Goal: Task Accomplishment & Management: Manage account settings

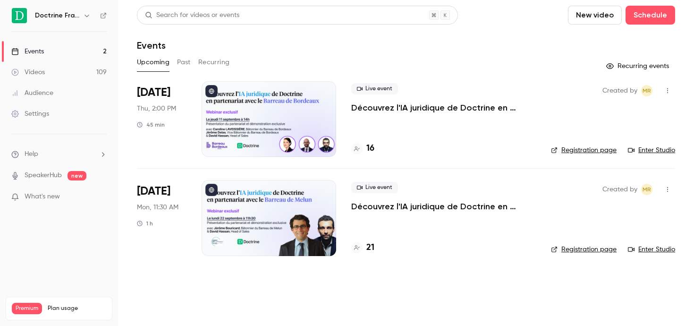
click at [84, 9] on div "Doctrine France" at bounding box center [58, 16] width 95 height 16
click at [85, 13] on icon "button" at bounding box center [87, 16] width 8 height 8
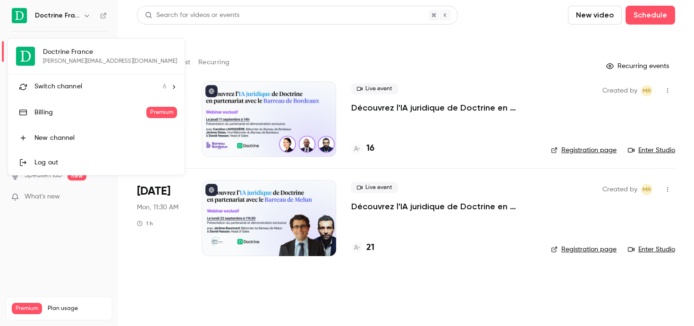
click at [73, 78] on li "Switch channel 6" at bounding box center [96, 86] width 177 height 25
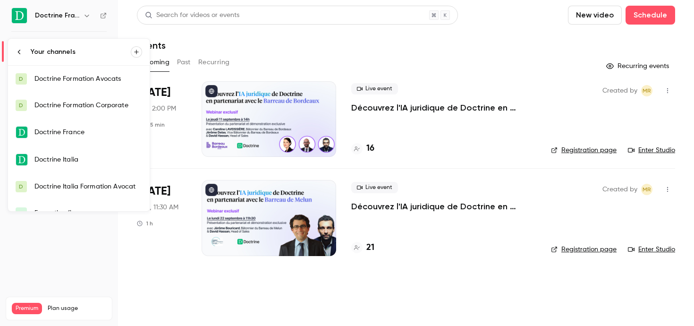
click at [85, 78] on div "Doctrine Formation Avocats" at bounding box center [88, 78] width 108 height 9
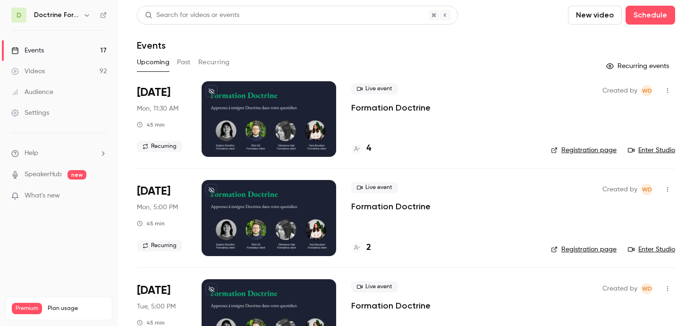
click at [83, 14] on button "button" at bounding box center [86, 14] width 11 height 11
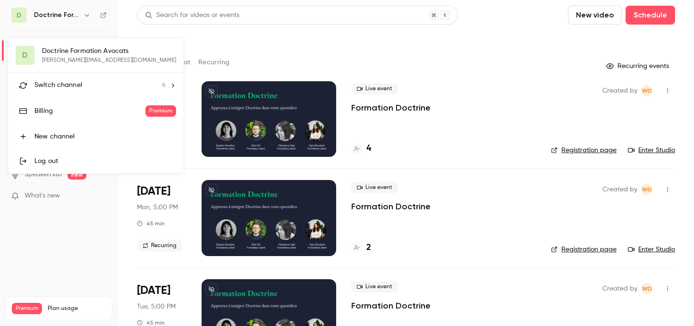
click at [79, 76] on li "Switch channel 6" at bounding box center [96, 85] width 176 height 25
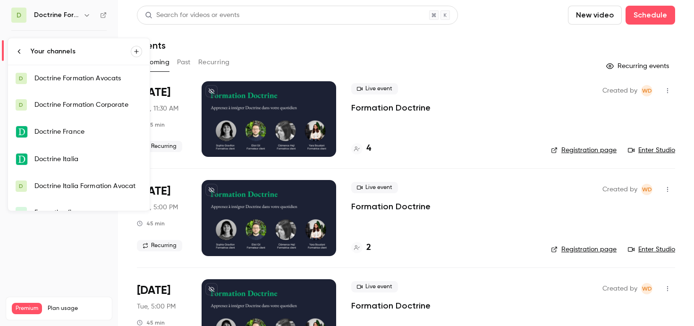
click at [79, 93] on link "D Doctrine Formation Corporate" at bounding box center [79, 105] width 142 height 26
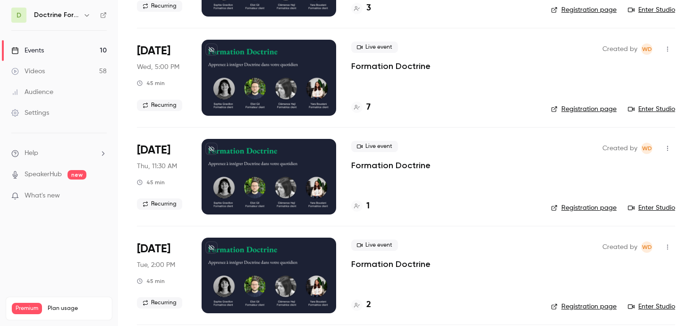
scroll to position [141, 0]
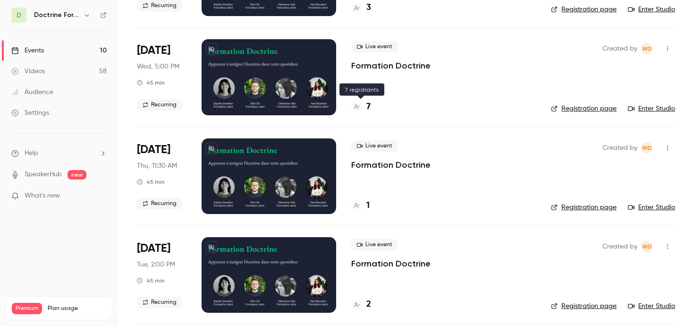
click at [366, 102] on div "7" at bounding box center [360, 107] width 19 height 13
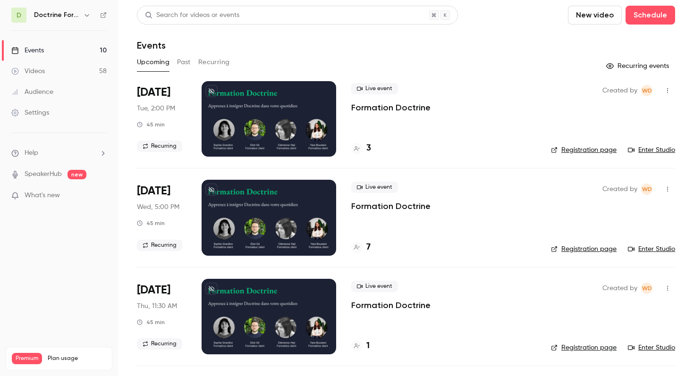
click at [668, 190] on icon "button" at bounding box center [667, 189] width 1 height 5
click at [470, 242] on div at bounding box center [347, 188] width 694 height 376
click at [370, 250] on div "7" at bounding box center [443, 247] width 185 height 13
click at [358, 246] on icon at bounding box center [357, 248] width 6 height 6
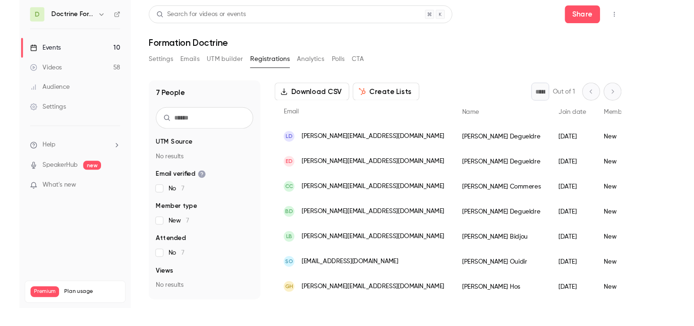
scroll to position [44, 0]
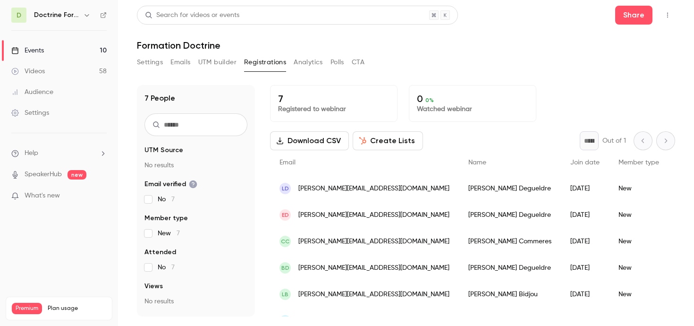
click at [347, 187] on span "[PERSON_NAME][EMAIL_ADDRESS][DOMAIN_NAME]" at bounding box center [374, 189] width 151 height 10
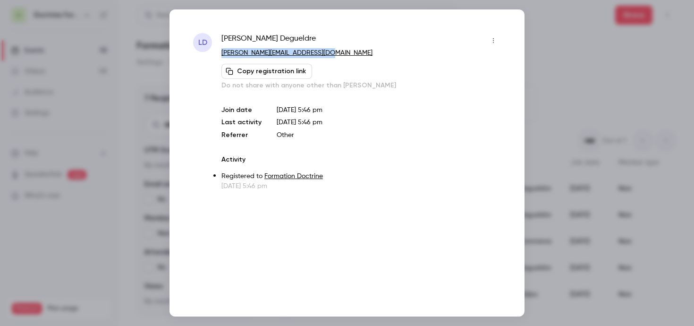
copy link "[PERSON_NAME][EMAIL_ADDRESS][DOMAIN_NAME]"
click at [143, 145] on div at bounding box center [347, 163] width 694 height 326
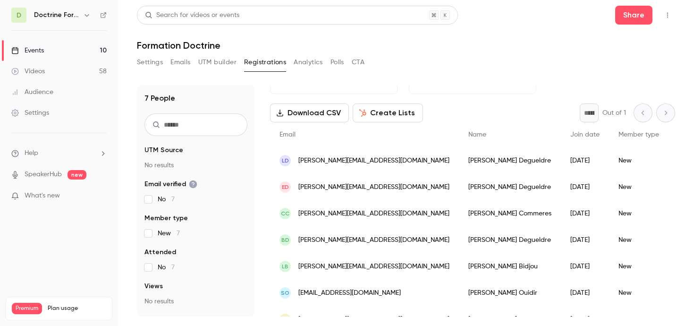
scroll to position [33, 0]
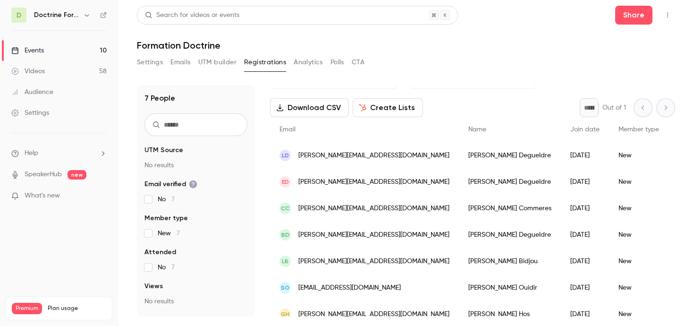
click at [669, 183] on div "No" at bounding box center [693, 182] width 48 height 26
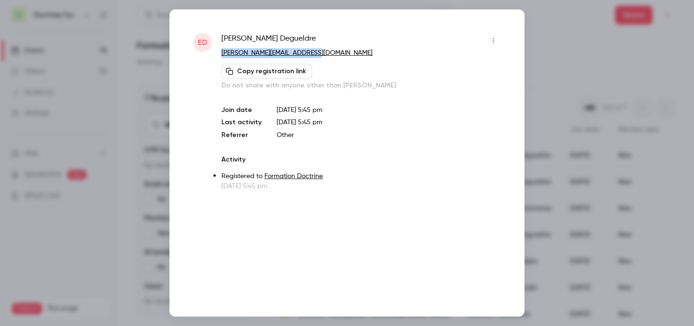
copy link "[PERSON_NAME][EMAIL_ADDRESS][DOMAIN_NAME]"
click at [172, 135] on div "ED [PERSON_NAME] [PERSON_NAME][EMAIL_ADDRESS][DOMAIN_NAME] Copy registration li…" at bounding box center [347, 162] width 355 height 307
click at [150, 144] on div at bounding box center [347, 163] width 694 height 326
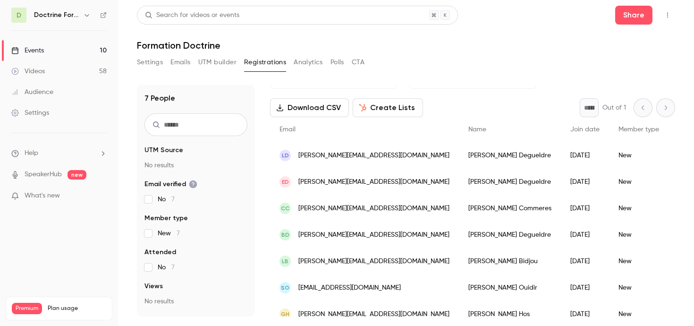
scroll to position [44, 0]
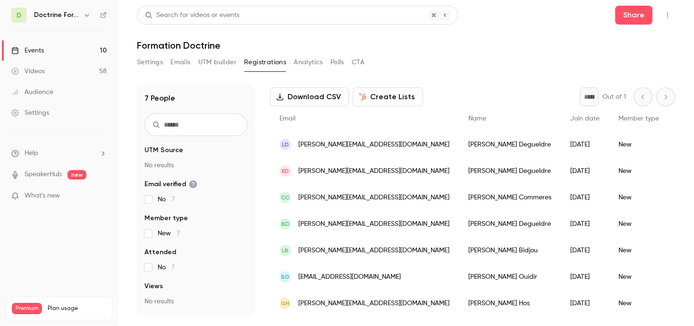
click at [355, 193] on span "[PERSON_NAME][EMAIL_ADDRESS][DOMAIN_NAME]" at bounding box center [374, 198] width 151 height 10
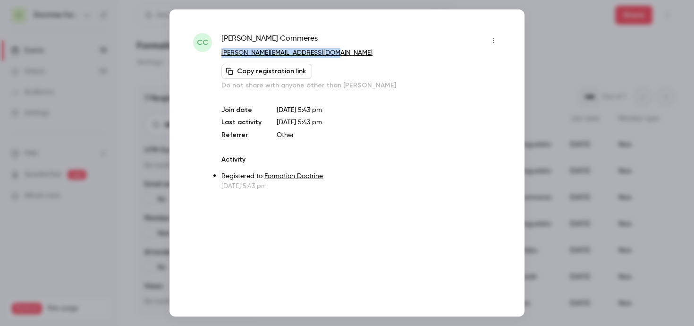
copy link "[PERSON_NAME][EMAIL_ADDRESS][DOMAIN_NAME]"
click at [619, 164] on div at bounding box center [347, 163] width 694 height 326
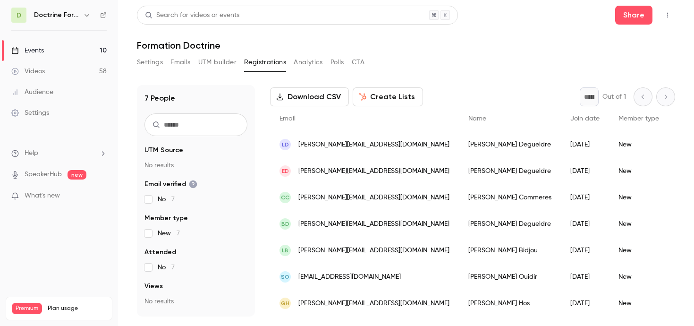
click at [337, 253] on span "[PERSON_NAME][EMAIL_ADDRESS][DOMAIN_NAME]" at bounding box center [374, 251] width 151 height 10
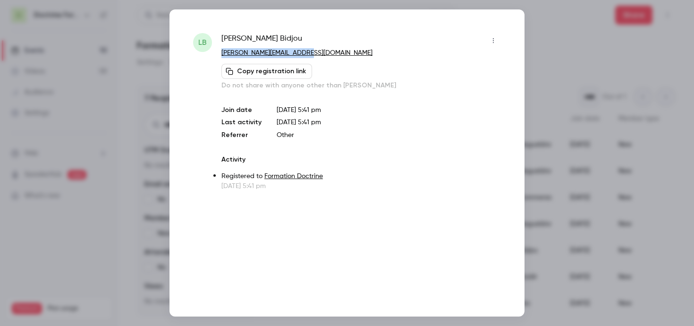
copy link "[PERSON_NAME][EMAIL_ADDRESS][DOMAIN_NAME]"
click at [121, 162] on div at bounding box center [347, 163] width 694 height 326
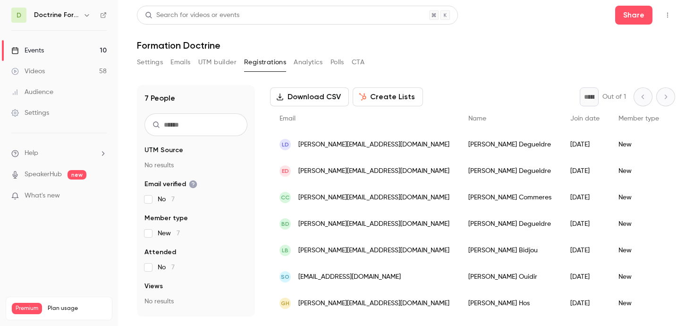
click at [349, 305] on span "[PERSON_NAME][EMAIL_ADDRESS][DOMAIN_NAME]" at bounding box center [374, 304] width 151 height 10
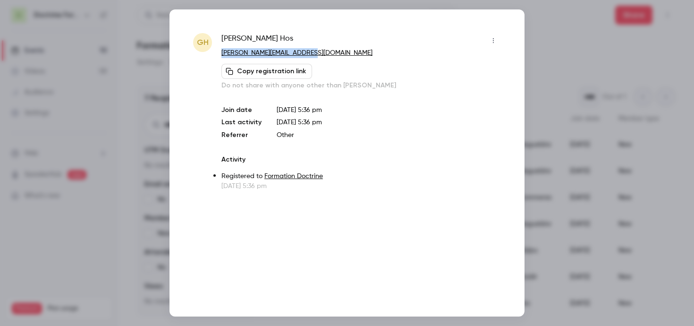
copy link "[PERSON_NAME][EMAIL_ADDRESS][DOMAIN_NAME]"
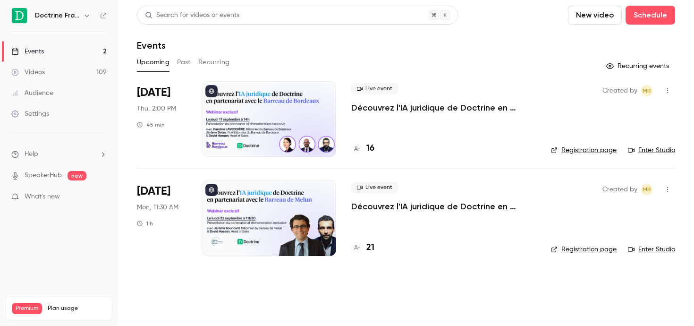
click at [81, 9] on div "Doctrine France" at bounding box center [58, 16] width 95 height 16
click at [81, 15] on button "button" at bounding box center [86, 15] width 11 height 11
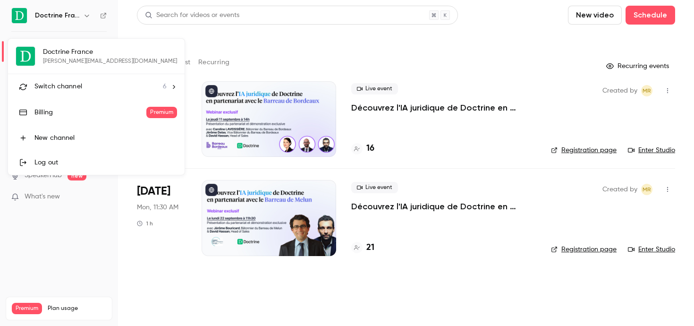
click at [92, 86] on div "Switch channel 6" at bounding box center [100, 87] width 132 height 10
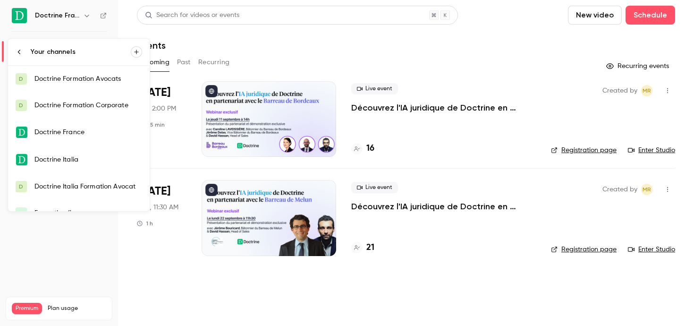
click at [99, 101] on div "Doctrine Formation Corporate" at bounding box center [88, 105] width 108 height 9
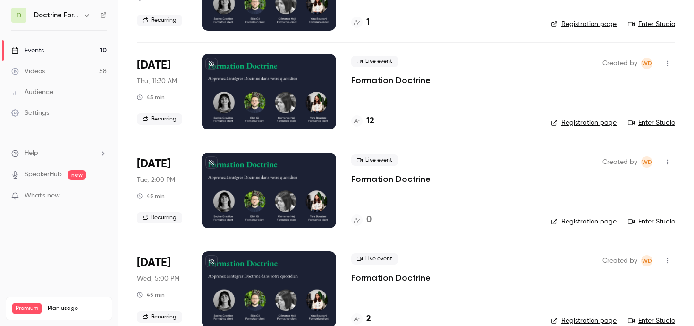
scroll to position [738, 0]
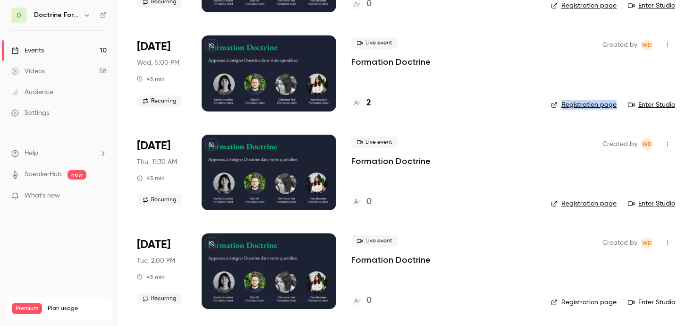
click at [448, 114] on li "Sep 24 Wed, 5:00 PM 45 min Recurring Live event Formation Doctrine 2 Created by…" at bounding box center [406, 73] width 538 height 99
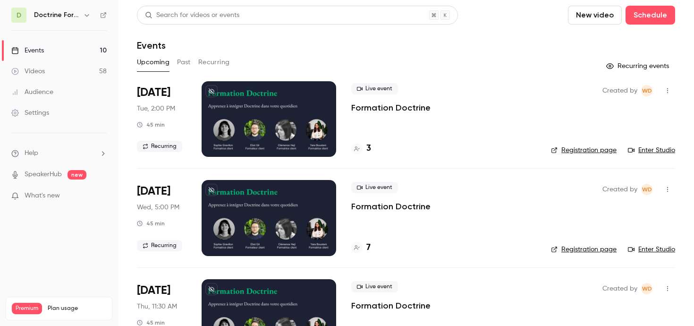
scroll to position [38, 0]
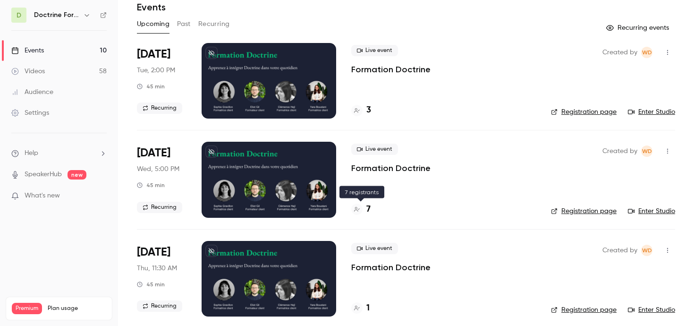
click at [359, 208] on icon at bounding box center [357, 209] width 6 height 6
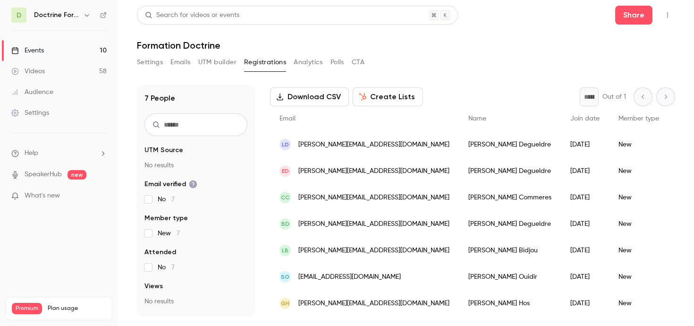
click at [459, 141] on div "Laurence Degueldre" at bounding box center [510, 144] width 102 height 26
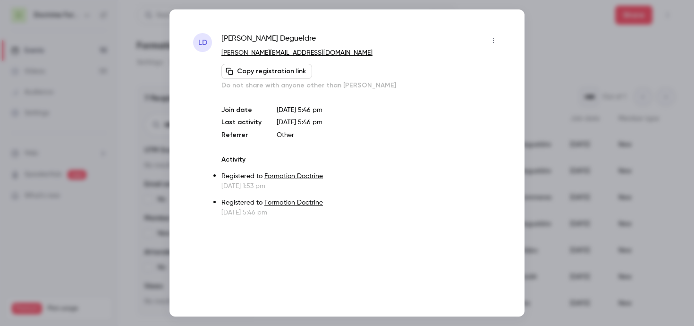
click at [494, 40] on icon "button" at bounding box center [494, 40] width 8 height 7
click at [443, 84] on li "Remove registration" at bounding box center [450, 89] width 102 height 25
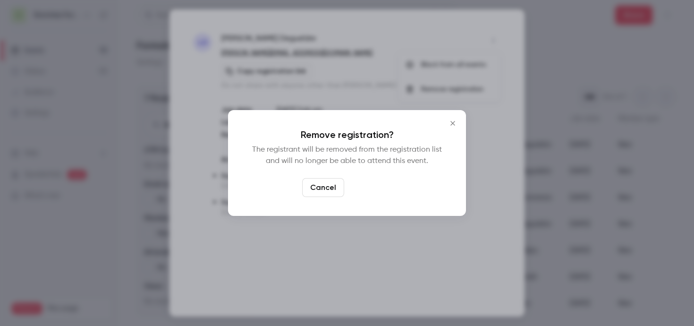
click at [368, 193] on button "Confirm" at bounding box center [370, 187] width 44 height 19
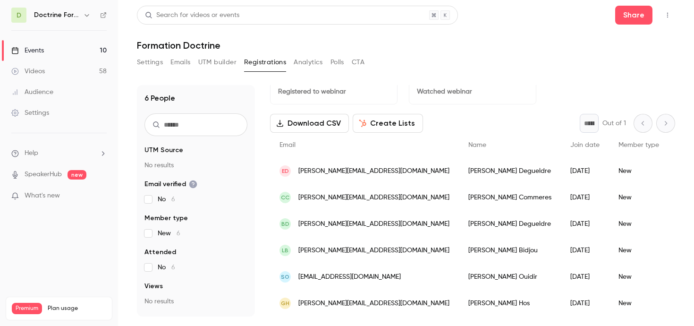
click at [477, 164] on div "Eric Degueldre" at bounding box center [510, 171] width 102 height 26
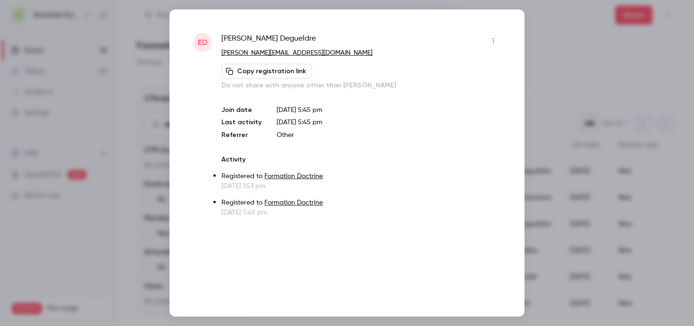
click at [495, 37] on icon "button" at bounding box center [494, 40] width 8 height 7
click at [443, 86] on div "Remove registration" at bounding box center [457, 89] width 72 height 9
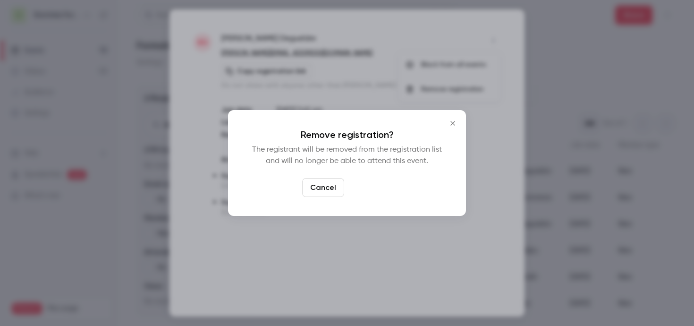
click at [376, 189] on button "Confirm" at bounding box center [370, 187] width 44 height 19
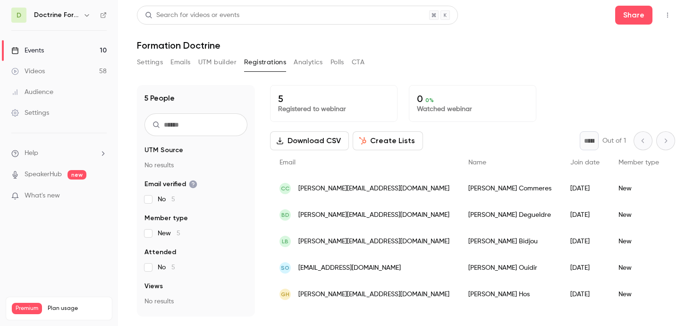
click at [375, 188] on span "[PERSON_NAME][EMAIL_ADDRESS][DOMAIN_NAME]" at bounding box center [374, 189] width 151 height 10
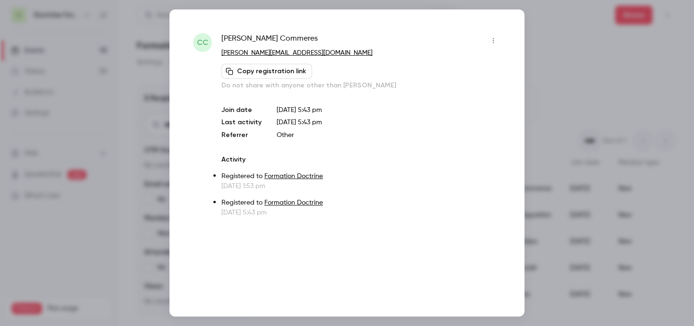
click at [494, 43] on icon "button" at bounding box center [493, 40] width 1 height 5
click at [435, 90] on div "Remove registration" at bounding box center [457, 89] width 72 height 9
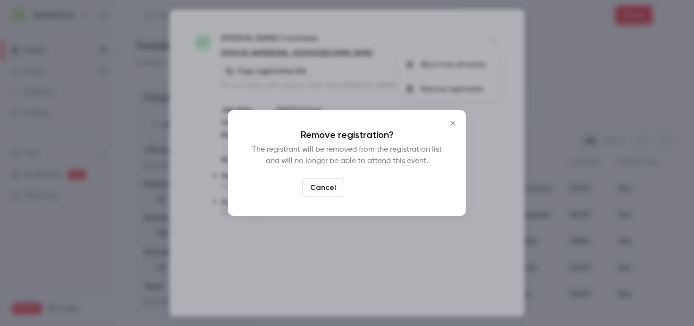
click at [377, 187] on button "Confirm" at bounding box center [370, 187] width 44 height 19
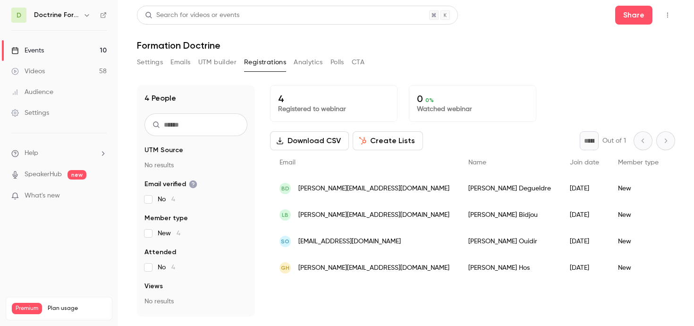
click at [334, 193] on div "BD benjamin.degueldre@degueldre.fr" at bounding box center [364, 188] width 189 height 26
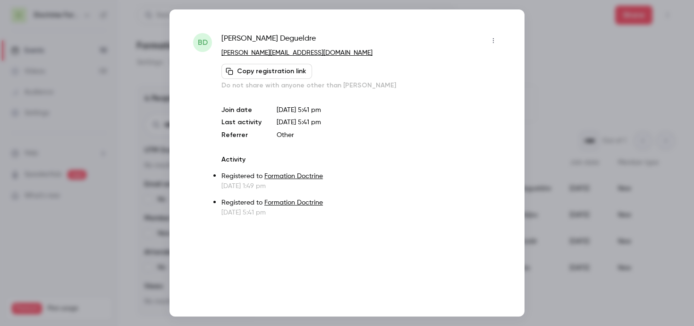
click at [493, 40] on icon "button" at bounding box center [494, 40] width 8 height 7
click at [422, 87] on div "Remove registration" at bounding box center [457, 89] width 72 height 9
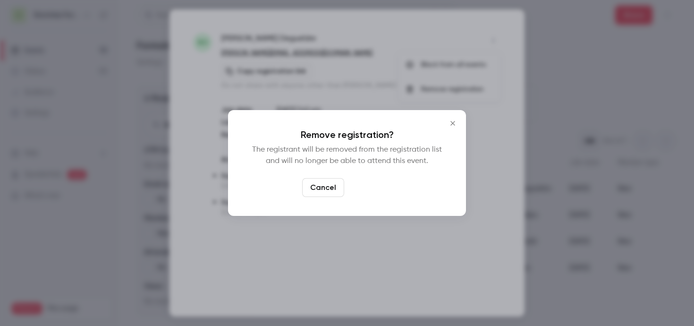
click at [384, 183] on button "Confirm" at bounding box center [370, 187] width 44 height 19
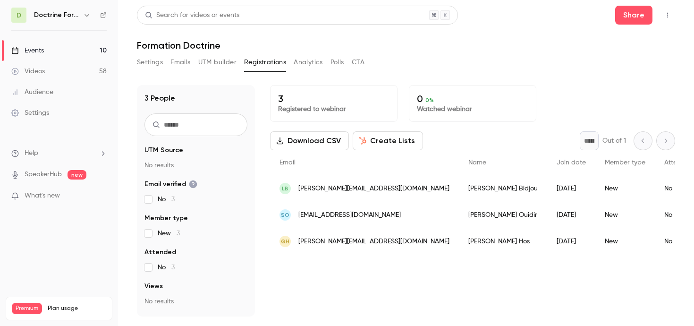
click at [368, 191] on span "[PERSON_NAME][EMAIL_ADDRESS][DOMAIN_NAME]" at bounding box center [374, 189] width 151 height 10
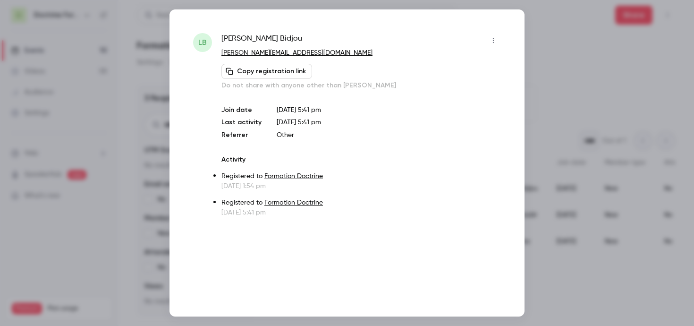
click at [487, 39] on button "button" at bounding box center [493, 40] width 15 height 15
click at [428, 91] on div "Remove registration" at bounding box center [457, 89] width 72 height 9
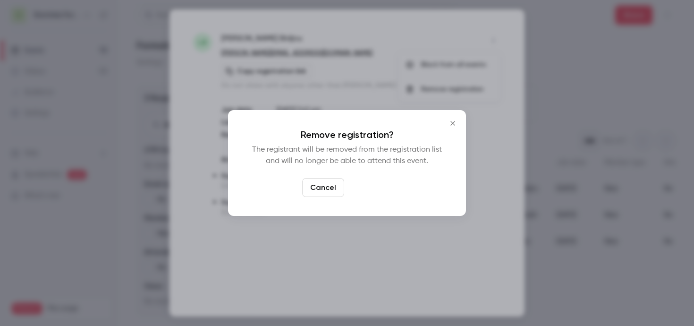
click at [369, 187] on button "Confirm" at bounding box center [370, 187] width 44 height 19
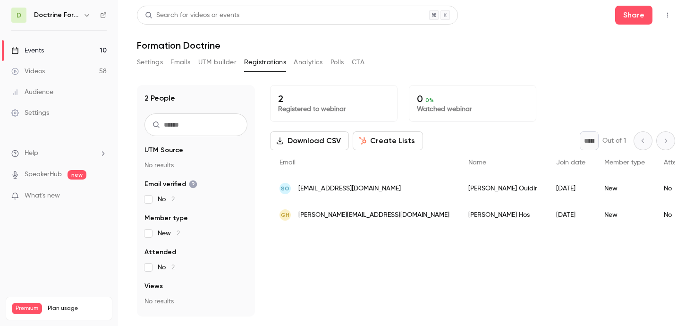
click at [340, 189] on span "[EMAIL_ADDRESS][DOMAIN_NAME]" at bounding box center [350, 189] width 102 height 10
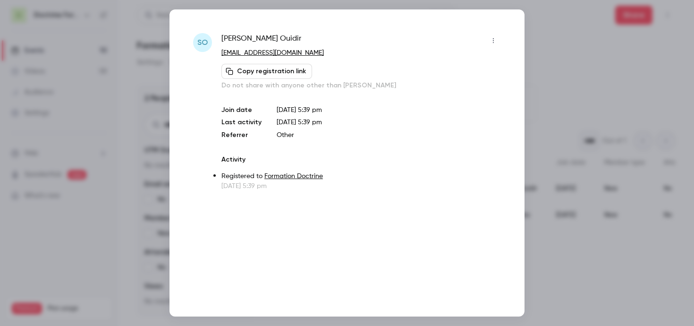
click at [491, 37] on icon "button" at bounding box center [494, 40] width 8 height 7
click at [454, 85] on div "Remove registration" at bounding box center [457, 89] width 72 height 9
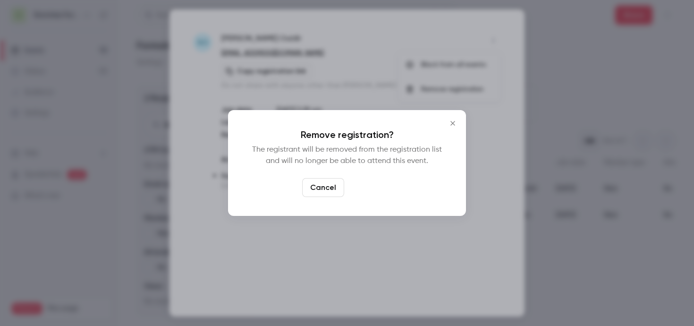
click at [367, 191] on button "Confirm" at bounding box center [370, 187] width 44 height 19
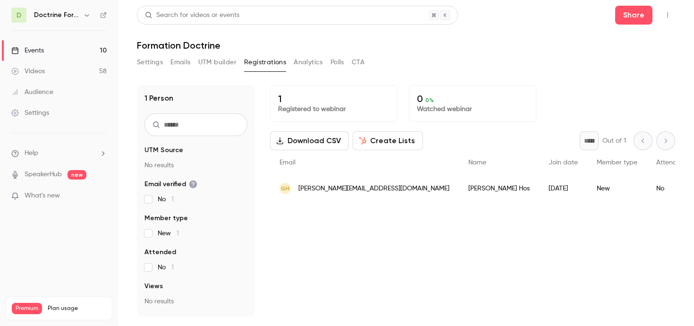
click at [341, 186] on span "[PERSON_NAME][EMAIL_ADDRESS][DOMAIN_NAME]" at bounding box center [374, 189] width 151 height 10
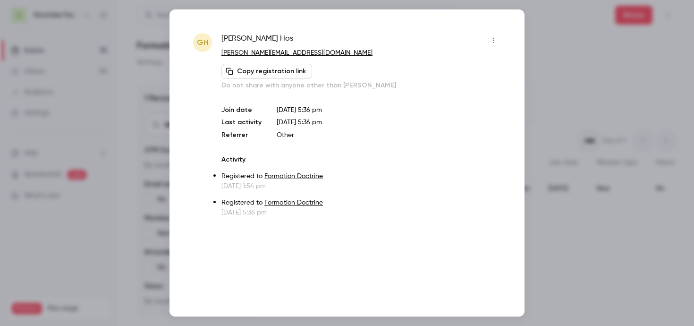
click at [491, 37] on icon "button" at bounding box center [494, 40] width 8 height 7
click at [452, 85] on div "Remove registration" at bounding box center [457, 89] width 72 height 9
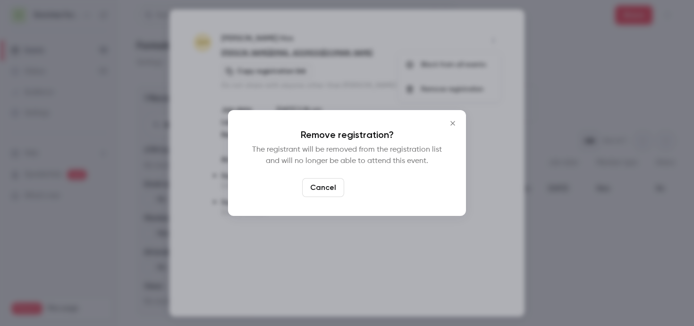
click at [377, 187] on button "Confirm" at bounding box center [370, 187] width 44 height 19
